Goal: Find specific page/section: Find specific page/section

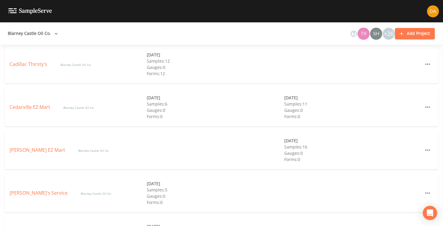
scroll to position [358, 0]
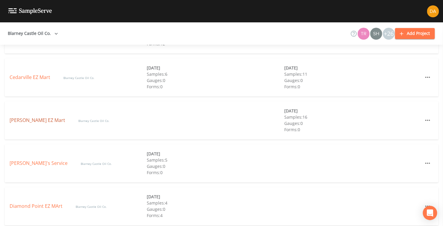
click at [35, 119] on link "[PERSON_NAME] EZ Mart" at bounding box center [38, 120] width 57 height 7
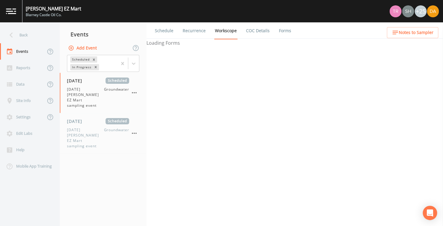
select select "0b1af911-289b-4d7b-9fdf-156f6d27a2cf"
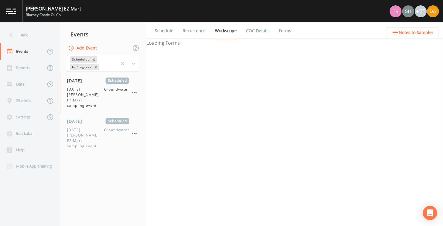
select select "0b1af911-289b-4d7b-9fdf-156f6d27a2cf"
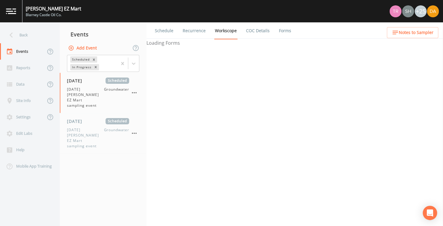
select select "0b1af911-289b-4d7b-9fdf-156f6d27a2cf"
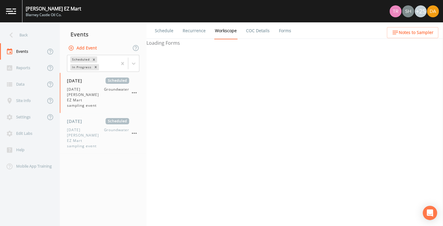
select select "0b1af911-289b-4d7b-9fdf-156f6d27a2cf"
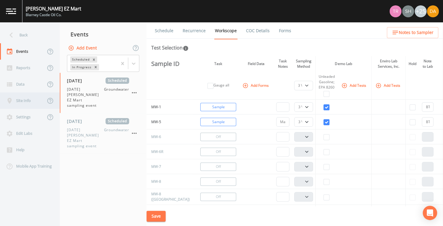
click at [22, 99] on div "Site Info" at bounding box center [22, 101] width 45 height 16
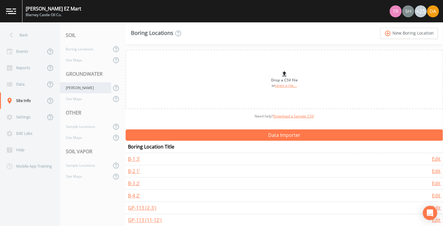
click at [72, 88] on div "Wells" at bounding box center [85, 87] width 51 height 11
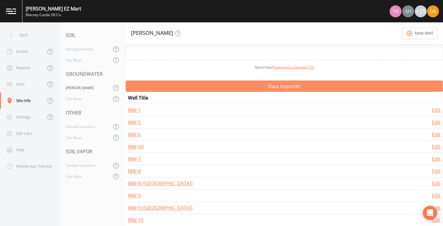
scroll to position [60, 0]
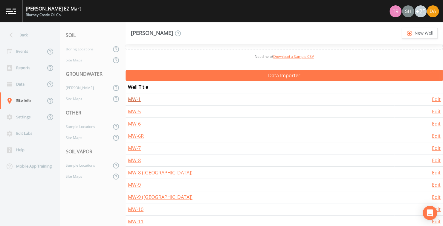
click at [132, 98] on link "MW-1" at bounding box center [134, 99] width 13 height 7
select select "PVC"
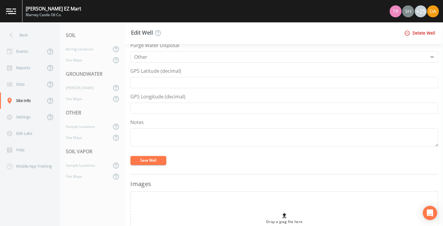
scroll to position [296, 0]
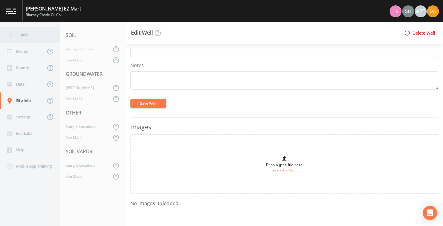
click at [13, 35] on icon at bounding box center [11, 35] width 10 height 10
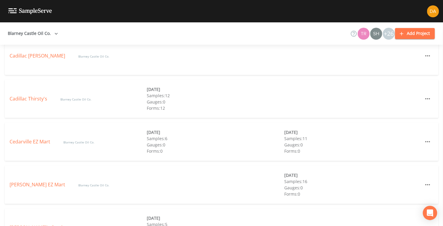
scroll to position [299, 0]
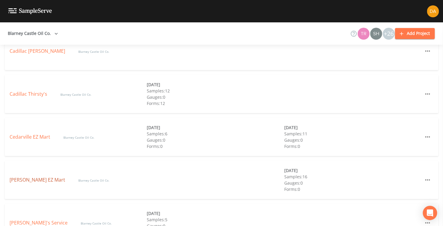
click at [21, 180] on link "Coleman EZ Mart" at bounding box center [38, 180] width 57 height 7
select select "0b1af911-289b-4d7b-9fdf-156f6d27a2cf"
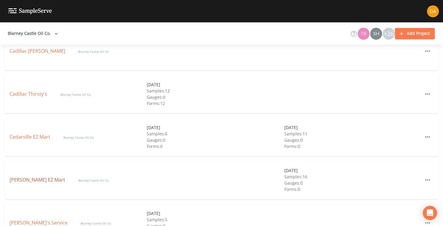
select select "0b1af911-289b-4d7b-9fdf-156f6d27a2cf"
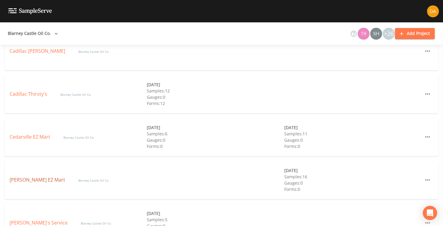
select select "0b1af911-289b-4d7b-9fdf-156f6d27a2cf"
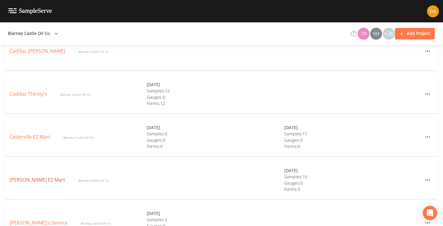
select select "0b1af911-289b-4d7b-9fdf-156f6d27a2cf"
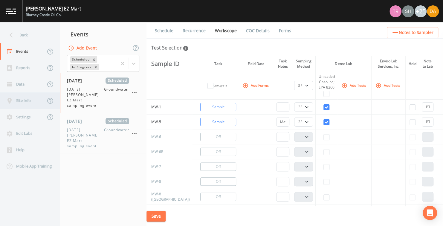
click at [23, 99] on div "Site Info" at bounding box center [22, 101] width 45 height 16
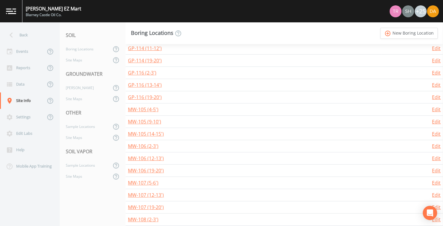
scroll to position [209, 0]
click at [22, 51] on div "Events" at bounding box center [22, 51] width 45 height 16
select select "0b1af911-289b-4d7b-9fdf-156f6d27a2cf"
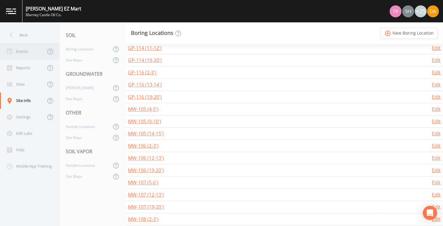
select select "0b1af911-289b-4d7b-9fdf-156f6d27a2cf"
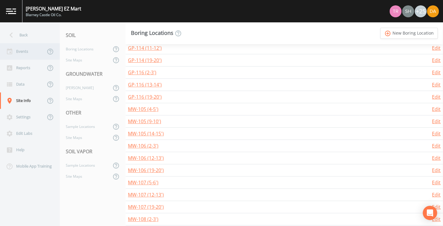
select select "0b1af911-289b-4d7b-9fdf-156f6d27a2cf"
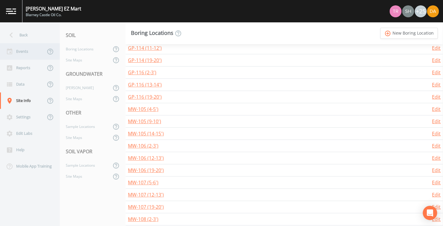
select select "0b1af911-289b-4d7b-9fdf-156f6d27a2cf"
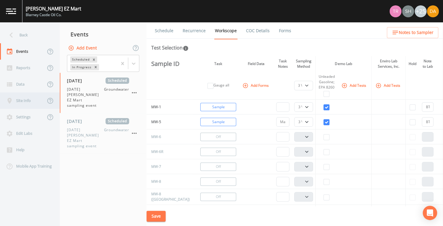
click at [25, 99] on div "Site Info" at bounding box center [22, 101] width 45 height 16
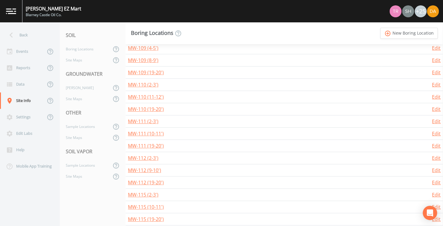
scroll to position [419, 0]
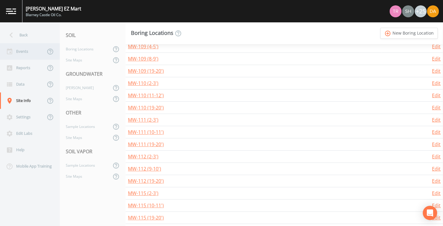
click at [20, 50] on div "Events" at bounding box center [22, 51] width 45 height 16
select select "0b1af911-289b-4d7b-9fdf-156f6d27a2cf"
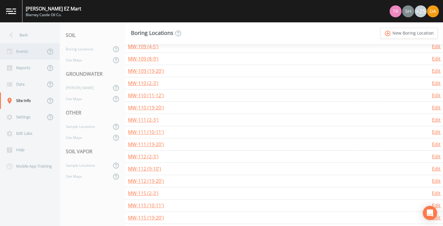
select select "0b1af911-289b-4d7b-9fdf-156f6d27a2cf"
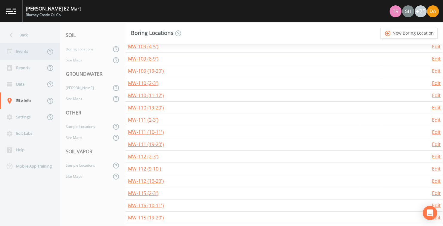
select select "0b1af911-289b-4d7b-9fdf-156f6d27a2cf"
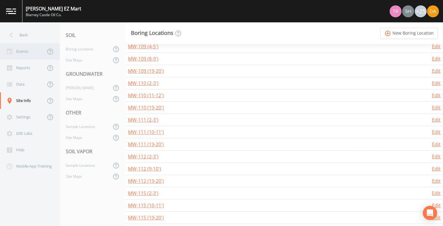
select select "0b1af911-289b-4d7b-9fdf-156f6d27a2cf"
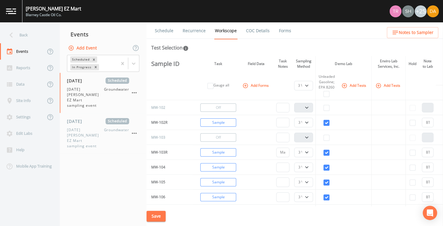
scroll to position [239, 0]
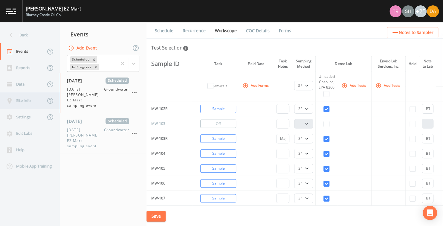
click at [22, 101] on div "Site Info" at bounding box center [22, 101] width 45 height 16
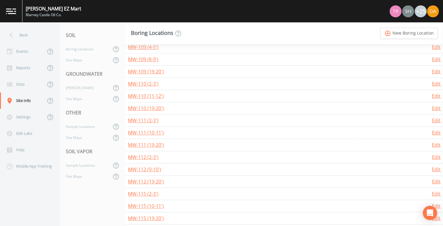
scroll to position [419, 0]
click at [79, 99] on div "Site Maps" at bounding box center [85, 98] width 51 height 11
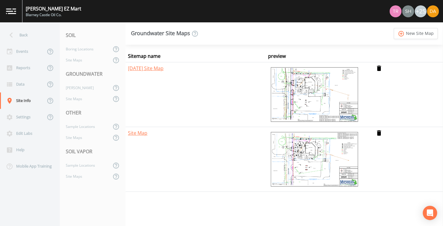
click at [310, 96] on img at bounding box center [314, 95] width 92 height 60
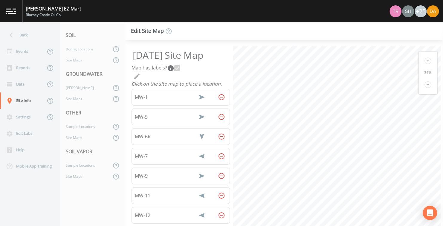
click at [427, 60] on icon at bounding box center [427, 61] width 7 height 7
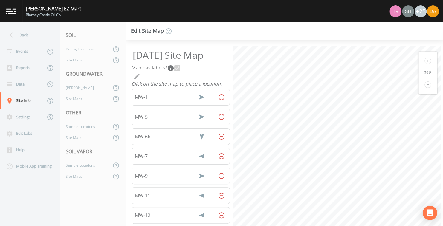
click at [427, 60] on icon at bounding box center [427, 61] width 7 height 7
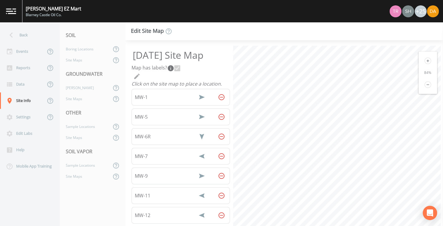
click at [427, 60] on icon at bounding box center [427, 61] width 7 height 7
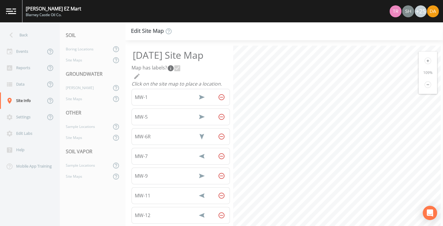
click at [442, 152] on html "Coleman EZ Mart Blarney Castle Oil Co. +25 Back Events Reports Data Site Info S…" at bounding box center [221, 113] width 443 height 226
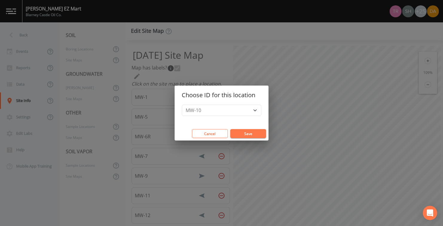
click at [322, 68] on div "Choose ID for this location MW-10 MW-101 MW-102 MW-103 MW-6 MW-8 MW-8 (Split) M…" at bounding box center [221, 113] width 443 height 226
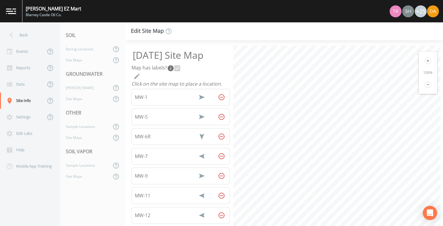
click at [226, 159] on div "8/11/2025 Site Map Map has labels?  Click on the site map to place a location. …" at bounding box center [283, 133] width 317 height 186
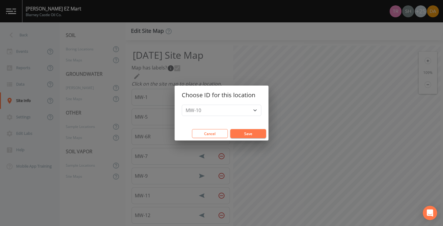
click at [298, 110] on div "Choose ID for this location MW-10 MW-101 MW-102 MW-103 MW-6 MW-8 MW-8 (Split) M…" at bounding box center [221, 113] width 443 height 226
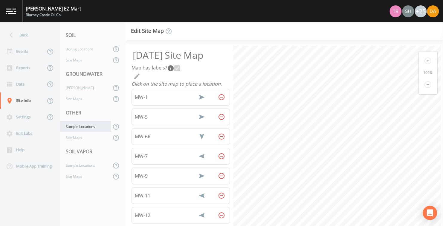
click at [79, 126] on div "Sample Locations" at bounding box center [85, 126] width 51 height 11
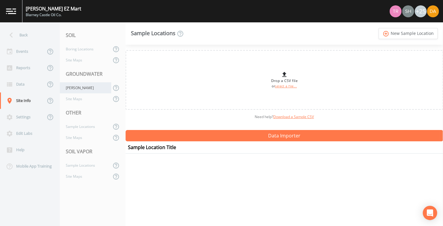
click at [72, 87] on div "Wells" at bounding box center [85, 87] width 51 height 11
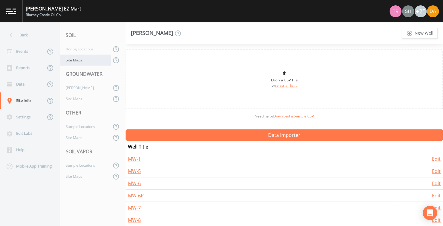
click at [76, 59] on div "Site Maps" at bounding box center [85, 60] width 51 height 11
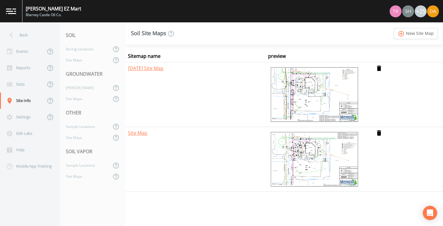
click at [308, 91] on img at bounding box center [314, 95] width 92 height 60
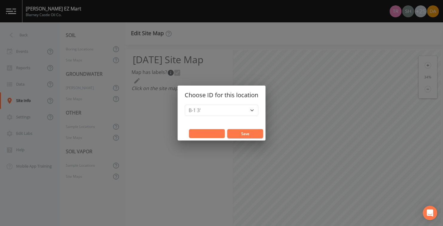
click at [204, 130] on button "Cancel" at bounding box center [207, 133] width 36 height 9
drag, startPoint x: 227, startPoint y: 129, endPoint x: 207, endPoint y: 132, distance: 20.5
click at [207, 132] on button "Cancel" at bounding box center [207, 133] width 36 height 9
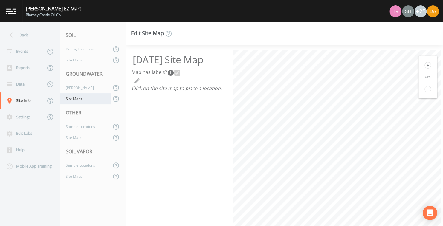
click at [70, 99] on div "Site Maps" at bounding box center [85, 98] width 51 height 11
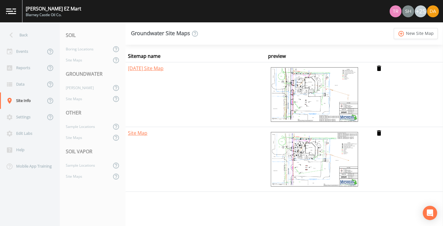
click at [307, 158] on img at bounding box center [314, 160] width 92 height 60
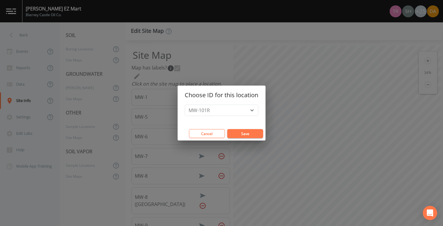
drag, startPoint x: 231, startPoint y: 115, endPoint x: 211, endPoint y: 131, distance: 25.5
click at [211, 131] on button "Cancel" at bounding box center [207, 133] width 36 height 9
drag, startPoint x: 221, startPoint y: 132, endPoint x: 310, endPoint y: 55, distance: 117.9
click at [310, 55] on div "Choose ID for this location MW-101R MW-102R MW-103R MW-117 MW-118 MW-119 MW-120…" at bounding box center [221, 113] width 443 height 226
click at [207, 132] on button "Cancel" at bounding box center [207, 133] width 36 height 9
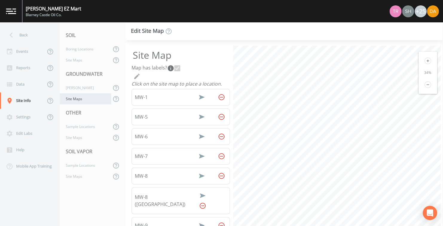
click at [67, 100] on div "Site Maps" at bounding box center [85, 98] width 51 height 11
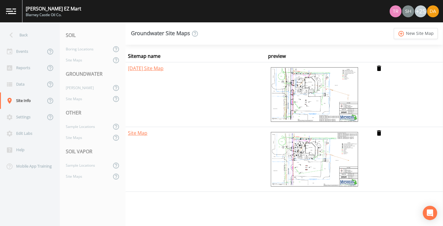
click at [311, 156] on img at bounding box center [314, 160] width 92 height 60
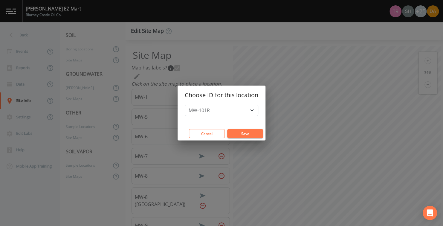
drag, startPoint x: 311, startPoint y: 156, endPoint x: 204, endPoint y: 136, distance: 108.2
click at [204, 136] on button "Cancel" at bounding box center [207, 133] width 36 height 9
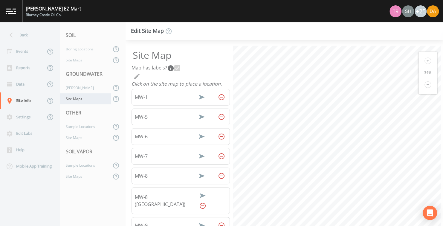
click at [73, 96] on div "Site Maps" at bounding box center [85, 98] width 51 height 11
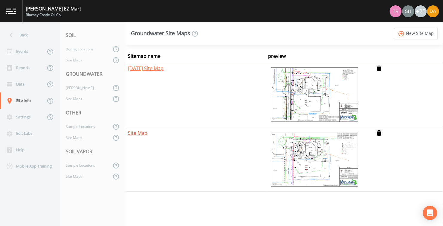
click at [138, 133] on link "Site Map" at bounding box center [137, 133] width 19 height 7
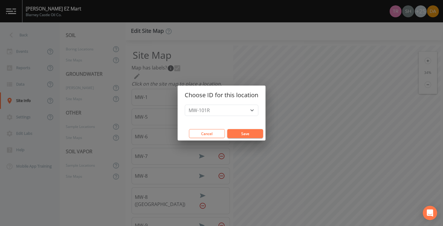
drag, startPoint x: 193, startPoint y: 141, endPoint x: 292, endPoint y: 57, distance: 129.5
click at [292, 57] on div "Choose ID for this location MW-101R MW-102R MW-103R MW-117 MW-118 MW-119 MW-120…" at bounding box center [221, 113] width 443 height 226
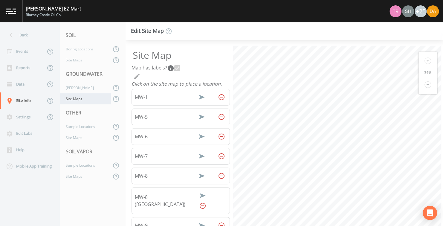
click at [71, 100] on div "Site Maps" at bounding box center [85, 98] width 51 height 11
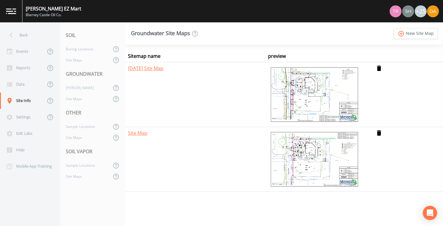
drag, startPoint x: 135, startPoint y: 133, endPoint x: 231, endPoint y: 159, distance: 99.0
click at [231, 159] on td "Site Map" at bounding box center [195, 159] width 140 height 65
click at [312, 96] on img at bounding box center [314, 95] width 92 height 60
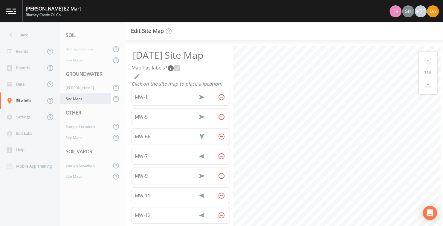
click at [76, 99] on div "Site Maps" at bounding box center [85, 98] width 51 height 11
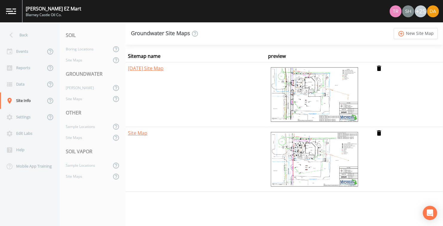
drag, startPoint x: 312, startPoint y: 86, endPoint x: 251, endPoint y: 104, distance: 64.0
click at [251, 104] on td "8/11/2025 Site Map" at bounding box center [195, 94] width 140 height 65
click at [18, 50] on div "Events" at bounding box center [22, 51] width 45 height 16
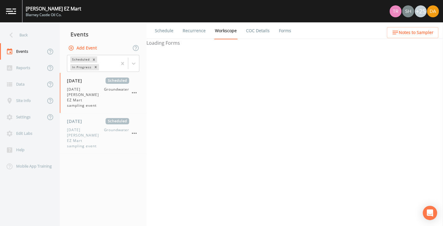
select select "0b1af911-289b-4d7b-9fdf-156f6d27a2cf"
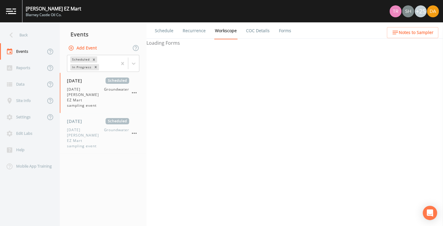
select select "0b1af911-289b-4d7b-9fdf-156f6d27a2cf"
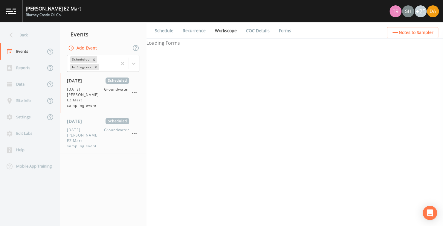
select select "0b1af911-289b-4d7b-9fdf-156f6d27a2cf"
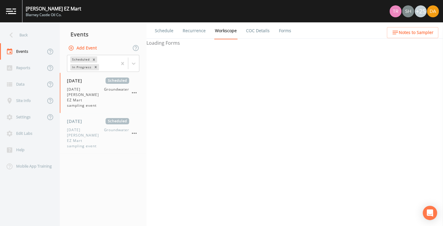
select select "0b1af911-289b-4d7b-9fdf-156f6d27a2cf"
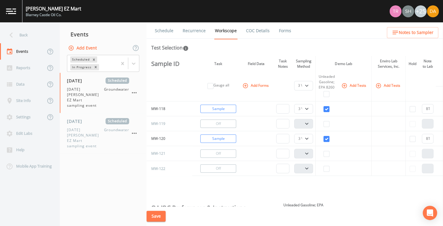
scroll to position [418, 0]
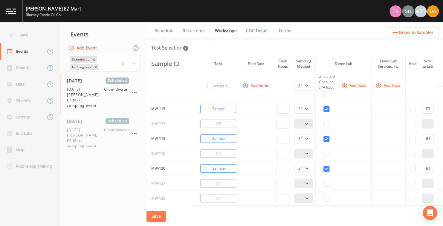
drag, startPoint x: 367, startPoint y: 184, endPoint x: 388, endPoint y: 184, distance: 20.6
click at [388, 184] on tr "MW-121 Off PDB Bag Grab Low Flow 3 Vol. Purge" at bounding box center [294, 183] width 296 height 15
